Goal: Transaction & Acquisition: Purchase product/service

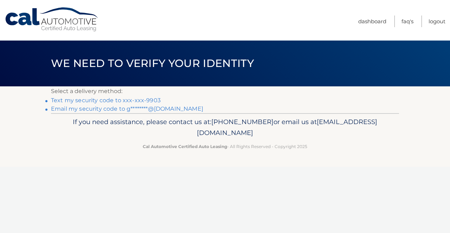
click at [107, 109] on link "Email my security code to g********@[DOMAIN_NAME]" at bounding box center [127, 108] width 152 height 7
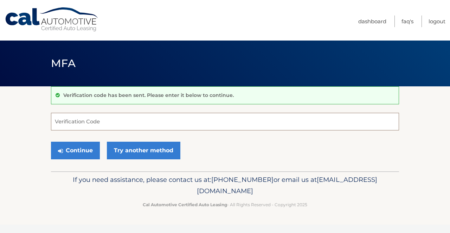
click at [114, 122] on input "Verification Code" at bounding box center [225, 122] width 348 height 18
click at [91, 120] on input "Verification Code" at bounding box center [225, 122] width 348 height 18
click at [347, 24] on nav "Menu Dashboard FAQ's Logout" at bounding box center [275, 20] width 341 height 40
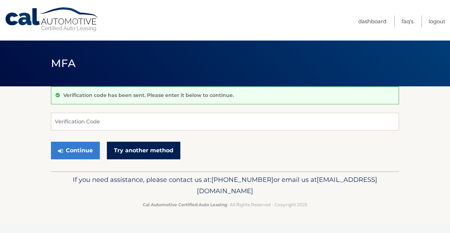
click at [135, 149] on link "Try another method" at bounding box center [144, 150] width 74 height 18
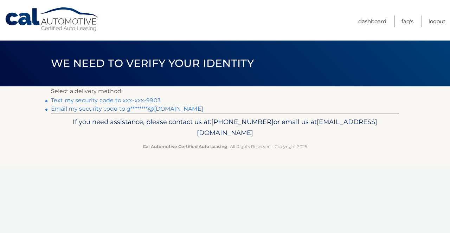
click at [132, 101] on link "Text my security code to xxx-xxx-9903" at bounding box center [106, 100] width 110 height 7
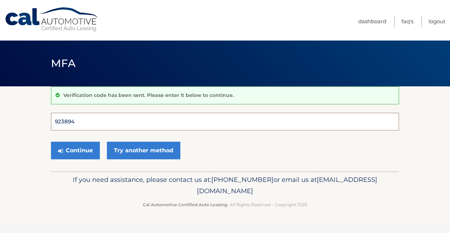
type input "923894"
click at [75, 150] on button "Continue" at bounding box center [75, 150] width 49 height 18
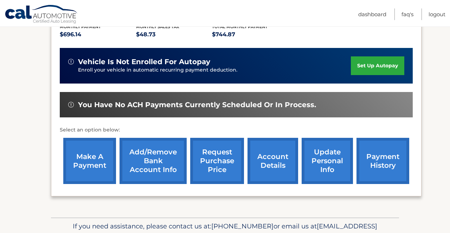
scroll to position [157, 0]
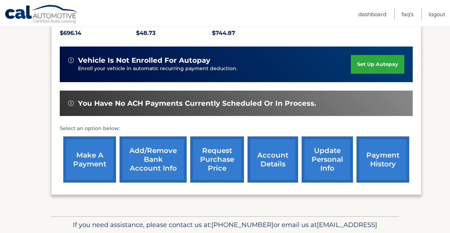
click at [89, 154] on link "make a payment" at bounding box center [89, 159] width 53 height 46
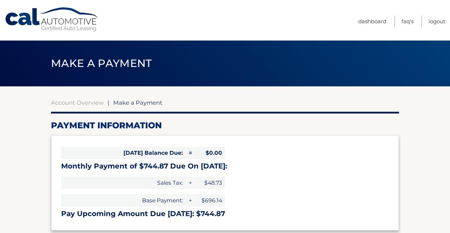
select select "ZjM4OTU1NWEtOTkwOS00ZTY4LTkyY2QtNDZlNjVkN2VhNGU5"
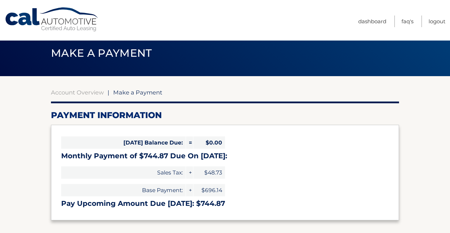
scroll to position [11, 0]
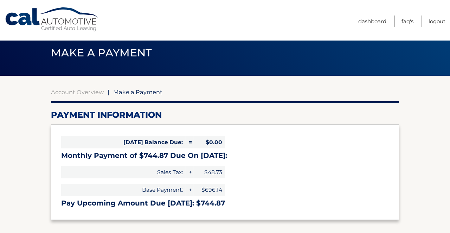
click at [122, 92] on span "Make a Payment" at bounding box center [137, 91] width 49 height 7
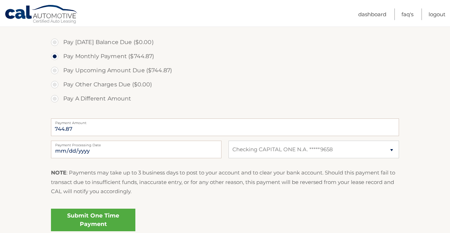
scroll to position [208, 0]
click at [56, 70] on label "Pay Upcoming Amount Due ($744.87)" at bounding box center [225, 71] width 348 height 14
click at [56, 70] on input "Pay Upcoming Amount Due ($744.87)" at bounding box center [57, 69] width 7 height 11
radio input "true"
click at [93, 213] on link "Submit One Time Payment" at bounding box center [93, 220] width 84 height 23
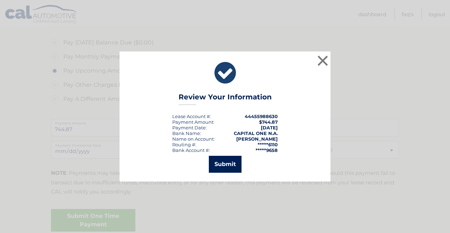
click at [228, 163] on button "Submit" at bounding box center [225, 164] width 33 height 17
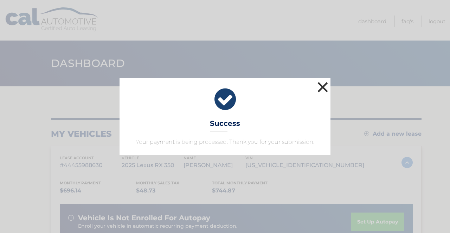
click at [323, 87] on button "×" at bounding box center [323, 87] width 14 height 14
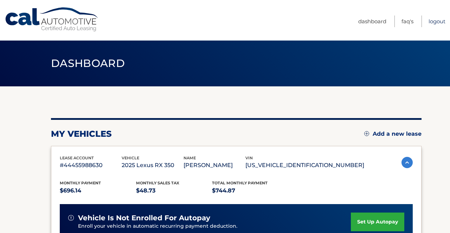
click at [431, 21] on link "Logout" at bounding box center [437, 21] width 17 height 12
